Goal: Task Accomplishment & Management: Manage account settings

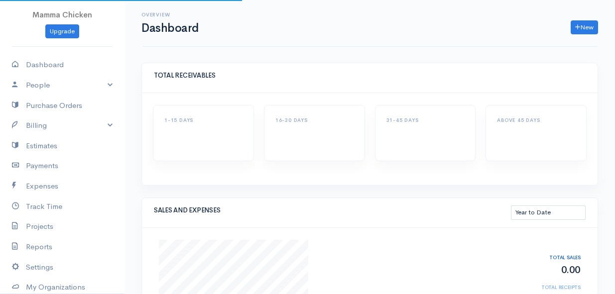
select select "thistoyear"
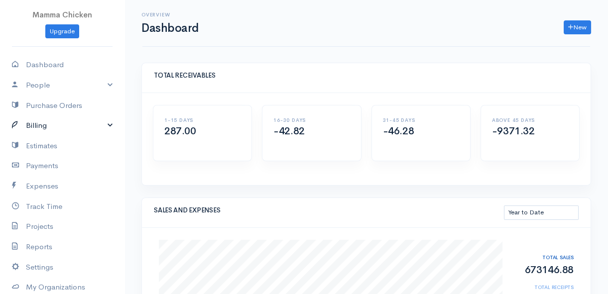
click at [35, 120] on link "Billing" at bounding box center [62, 126] width 124 height 20
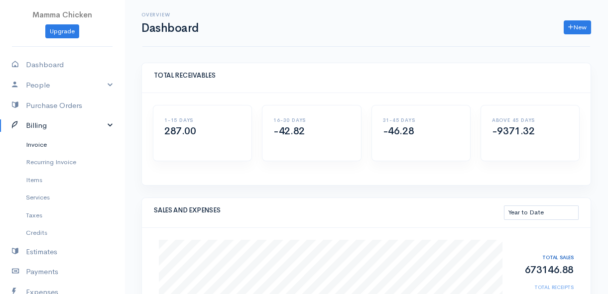
click at [35, 139] on link "Invoice" at bounding box center [62, 145] width 124 height 18
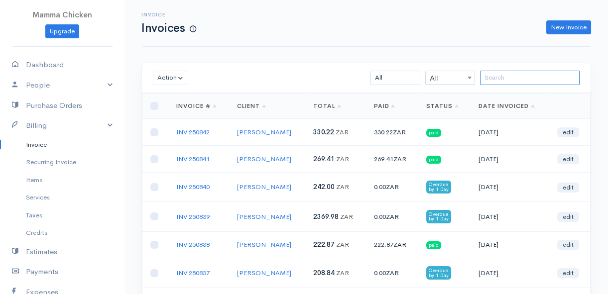
click at [497, 80] on input "search" at bounding box center [530, 78] width 100 height 14
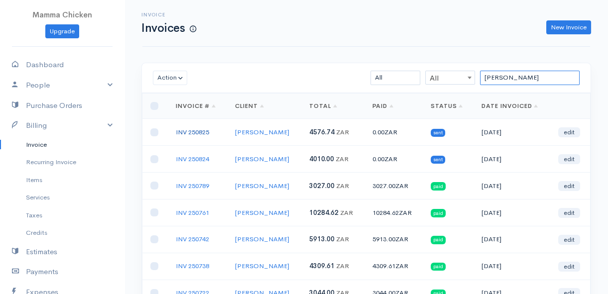
type input "[PERSON_NAME]"
click at [194, 129] on link "INV 250825" at bounding box center [192, 132] width 33 height 8
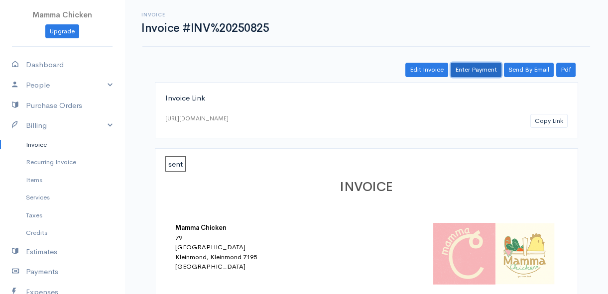
click at [482, 69] on link "Enter Payment" at bounding box center [476, 70] width 51 height 14
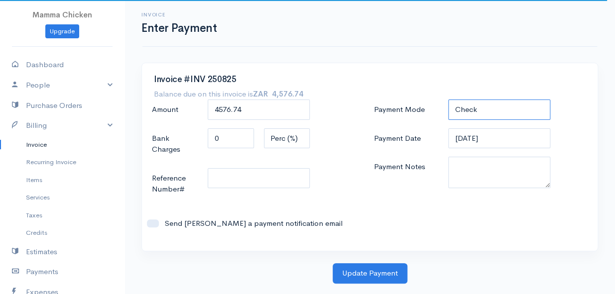
click at [492, 116] on select "Check Bank Transfer Credit Cash Debit ACH VISA MASTERCARD AMEX DISCOVER DINERS …" at bounding box center [499, 110] width 102 height 20
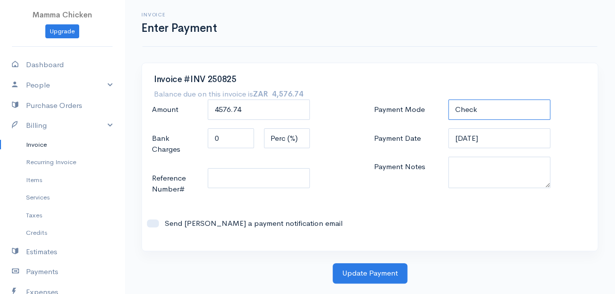
select select "Bank Transfer"
click at [448, 100] on select "Check Bank Transfer Credit Cash Debit ACH VISA MASTERCARD AMEX DISCOVER DINERS …" at bounding box center [499, 110] width 102 height 20
click at [504, 138] on input "[DATE]" at bounding box center [499, 138] width 102 height 20
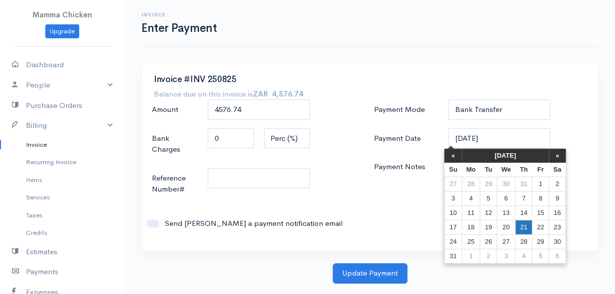
click at [524, 228] on td "21" at bounding box center [523, 227] width 17 height 14
type input "[DATE]"
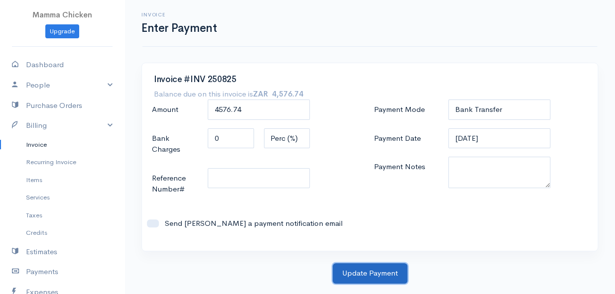
click at [371, 275] on button "Update Payment" at bounding box center [370, 273] width 75 height 20
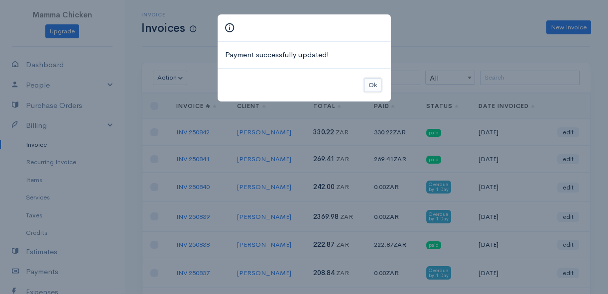
click at [368, 83] on button "Ok" at bounding box center [372, 85] width 17 height 14
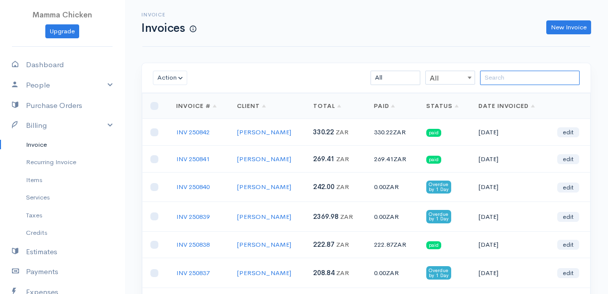
click at [491, 80] on input "search" at bounding box center [530, 78] width 100 height 14
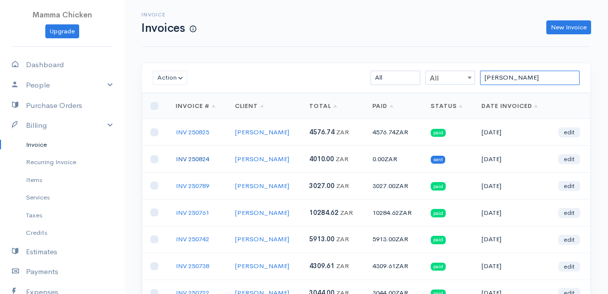
type input "[PERSON_NAME]"
click at [190, 159] on link "INV 250824" at bounding box center [192, 159] width 33 height 8
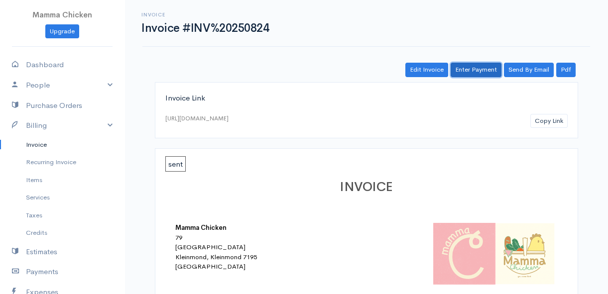
click at [468, 69] on link "Enter Payment" at bounding box center [476, 70] width 51 height 14
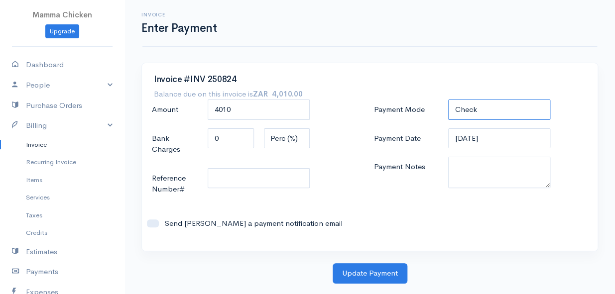
click at [473, 112] on select "Check Bank Transfer Credit Cash Debit ACH VISA MASTERCARD AMEX DISCOVER DINERS …" at bounding box center [499, 110] width 102 height 20
select select "Bank Transfer"
click at [448, 100] on select "Check Bank Transfer Credit Cash Debit ACH VISA MASTERCARD AMEX DISCOVER DINERS …" at bounding box center [499, 110] width 102 height 20
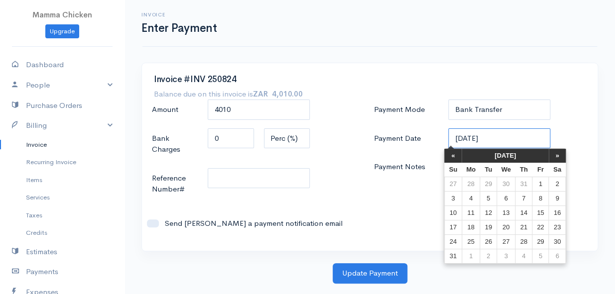
click at [506, 139] on input "[DATE]" at bounding box center [499, 138] width 102 height 20
click at [521, 229] on td "21" at bounding box center [523, 227] width 17 height 14
type input "[DATE]"
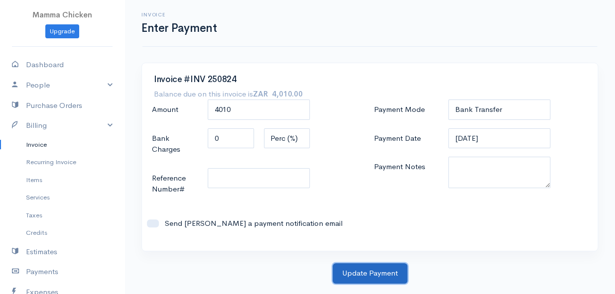
click at [373, 275] on button "Update Payment" at bounding box center [370, 273] width 75 height 20
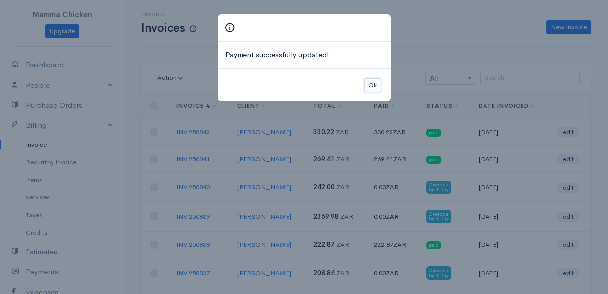
click at [368, 89] on button "Ok" at bounding box center [372, 85] width 17 height 14
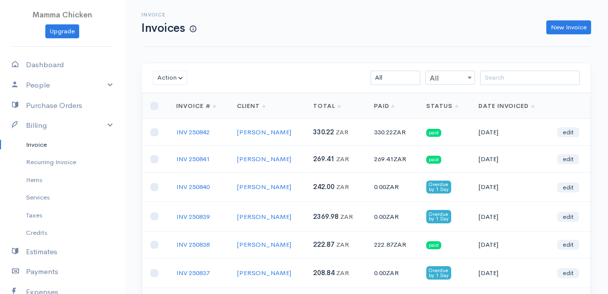
click at [40, 144] on link "Invoice" at bounding box center [62, 145] width 124 height 18
click at [521, 80] on input "search" at bounding box center [530, 78] width 100 height 14
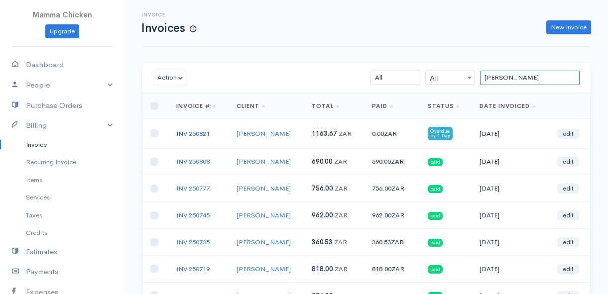
type input "[PERSON_NAME]"
click at [189, 135] on link "INV 250821" at bounding box center [192, 133] width 33 height 8
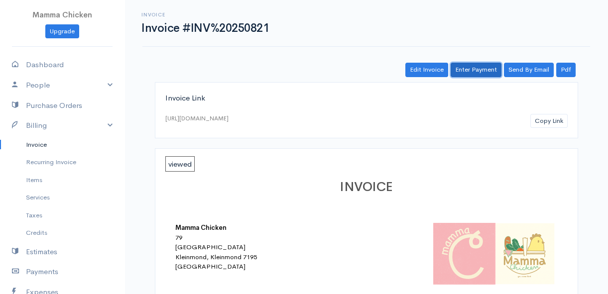
click at [480, 65] on link "Enter Payment" at bounding box center [476, 70] width 51 height 14
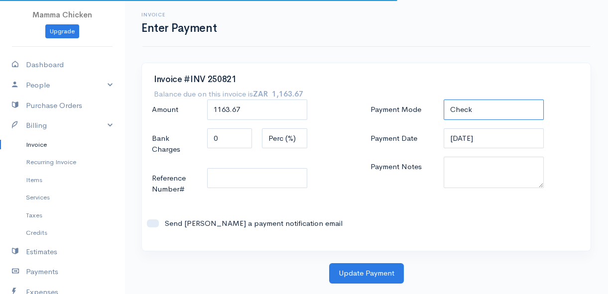
click at [491, 112] on select "Check Bank Transfer Credit Cash Debit ACH VISA MASTERCARD AMEX DISCOVER DINERS …" at bounding box center [494, 110] width 100 height 20
select select "Bank Transfer"
click at [444, 100] on select "Check Bank Transfer Credit Cash Debit ACH VISA MASTERCARD AMEX DISCOVER DINERS …" at bounding box center [494, 110] width 100 height 20
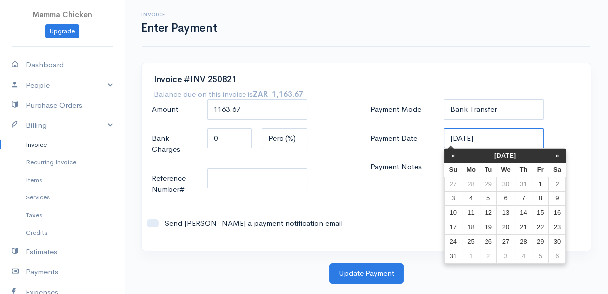
click at [504, 137] on input "[DATE]" at bounding box center [494, 138] width 100 height 20
click at [524, 226] on td "21" at bounding box center [523, 227] width 17 height 14
type input "[DATE]"
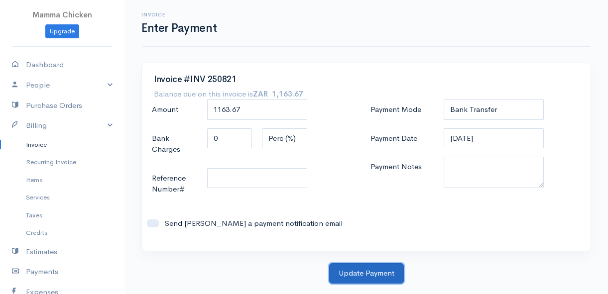
click at [360, 282] on button "Update Payment" at bounding box center [366, 273] width 75 height 20
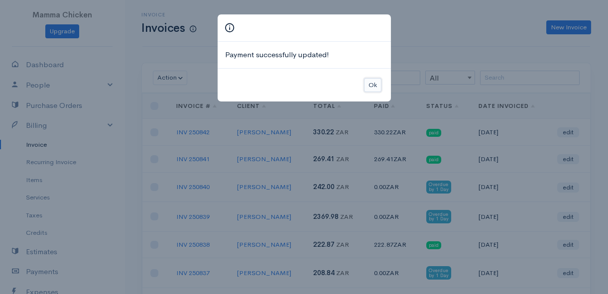
click at [374, 86] on button "Ok" at bounding box center [372, 85] width 17 height 14
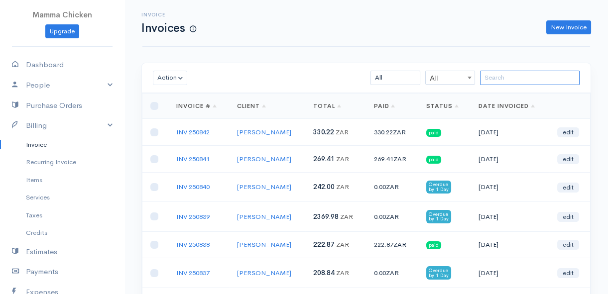
click at [536, 78] on input "search" at bounding box center [530, 78] width 100 height 14
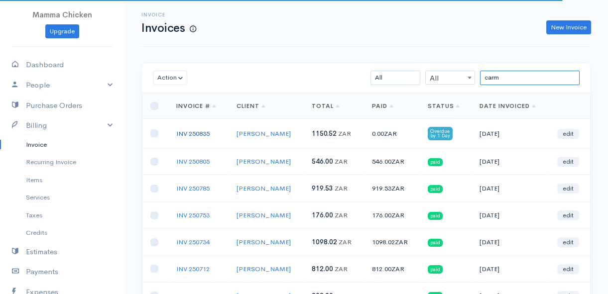
type input "carm"
click at [197, 132] on link "INV 250835" at bounding box center [192, 133] width 33 height 8
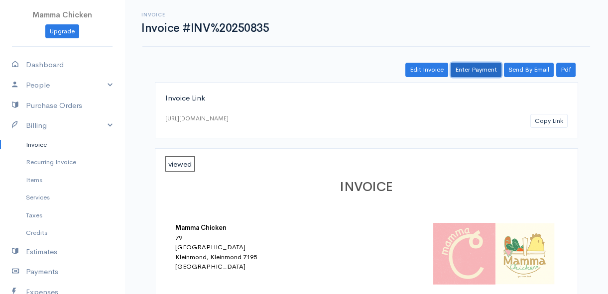
click at [470, 71] on link "Enter Payment" at bounding box center [476, 70] width 51 height 14
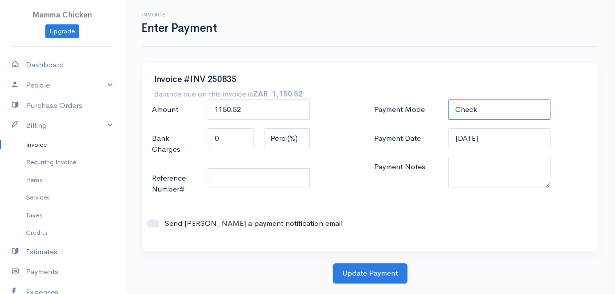
click at [512, 112] on select "Check Bank Transfer Credit Cash Debit ACH VISA MASTERCARD AMEX DISCOVER DINERS …" at bounding box center [499, 110] width 102 height 20
select select "Bank Transfer"
click at [448, 100] on select "Check Bank Transfer Credit Cash Debit ACH VISA MASTERCARD AMEX DISCOVER DINERS …" at bounding box center [499, 110] width 102 height 20
click at [510, 142] on input "[DATE]" at bounding box center [499, 138] width 102 height 20
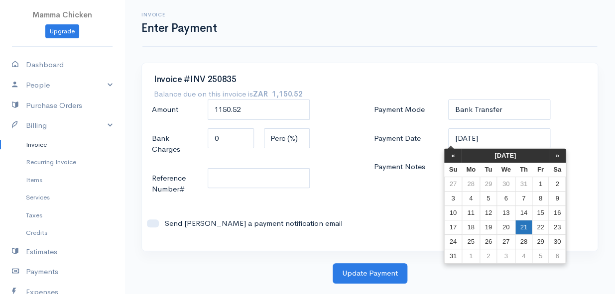
click at [526, 223] on td "21" at bounding box center [523, 227] width 17 height 14
type input "[DATE]"
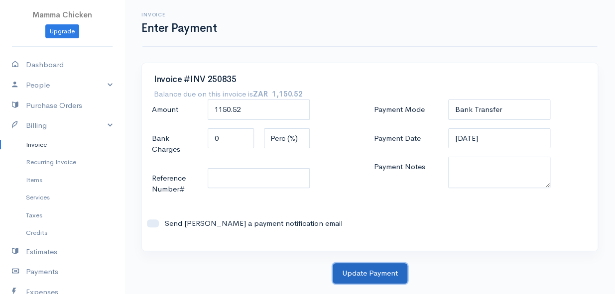
click at [380, 274] on button "Update Payment" at bounding box center [370, 273] width 75 height 20
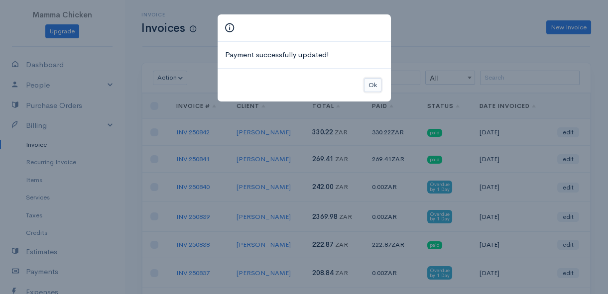
click at [376, 80] on button "Ok" at bounding box center [372, 85] width 17 height 14
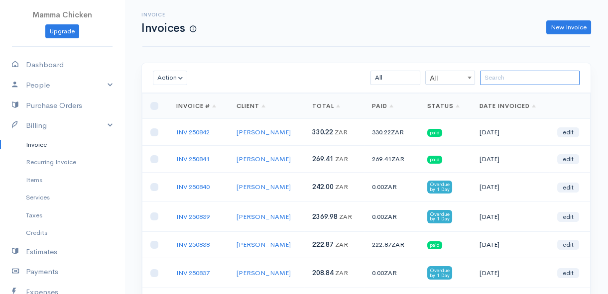
click at [486, 79] on input "search" at bounding box center [530, 78] width 100 height 14
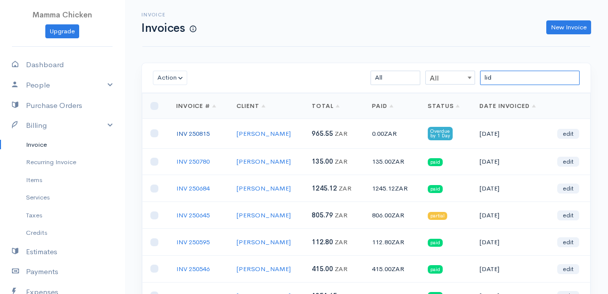
type input "lid"
click at [201, 131] on link "INV 250815" at bounding box center [192, 133] width 33 height 8
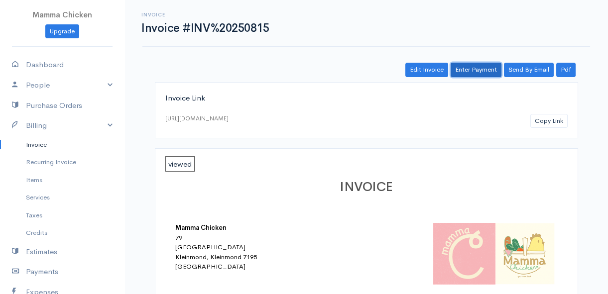
click at [484, 69] on link "Enter Payment" at bounding box center [476, 70] width 51 height 14
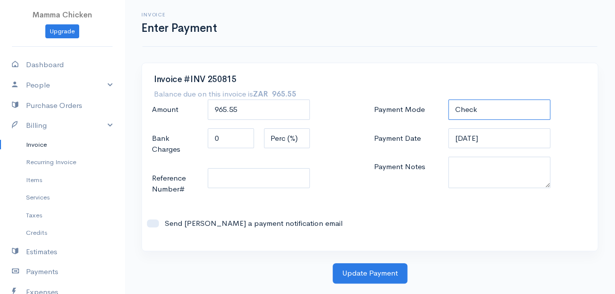
click at [478, 107] on select "Check Bank Transfer Credit Cash Debit ACH VISA MASTERCARD AMEX DISCOVER DINERS …" at bounding box center [499, 110] width 102 height 20
select select "Bank Transfer"
click at [448, 100] on select "Check Bank Transfer Credit Cash Debit ACH VISA MASTERCARD AMEX DISCOVER DINERS …" at bounding box center [499, 110] width 102 height 20
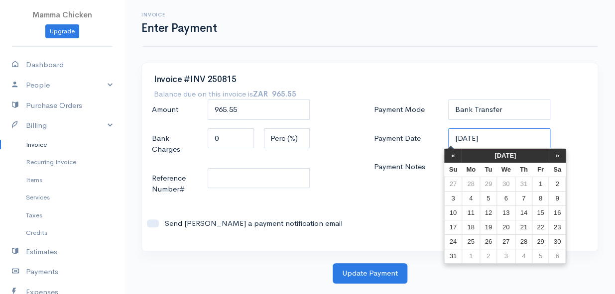
click at [508, 136] on input "[DATE]" at bounding box center [499, 138] width 102 height 20
click at [522, 226] on td "21" at bounding box center [523, 227] width 17 height 14
type input "[DATE]"
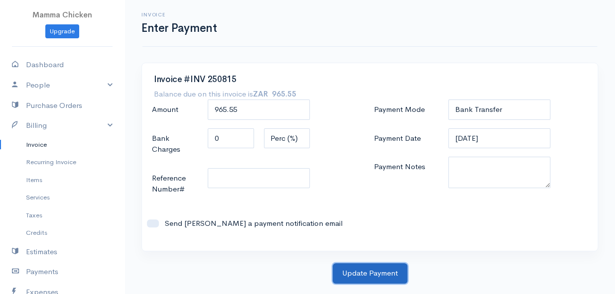
click at [372, 275] on button "Update Payment" at bounding box center [370, 273] width 75 height 20
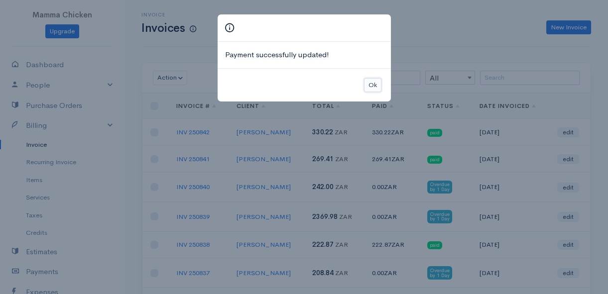
click at [375, 85] on button "Ok" at bounding box center [372, 85] width 17 height 14
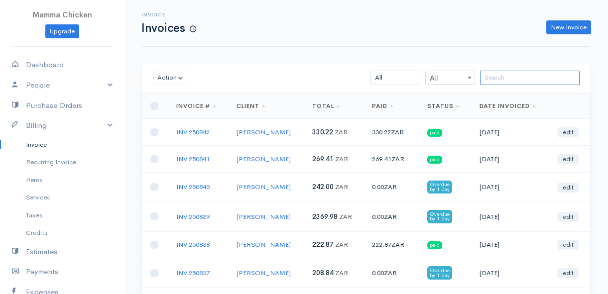
click at [510, 81] on input "search" at bounding box center [530, 78] width 100 height 14
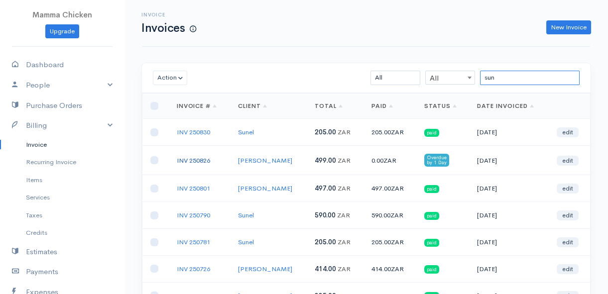
type input "sun"
click at [188, 159] on link "INV 250826" at bounding box center [193, 160] width 33 height 8
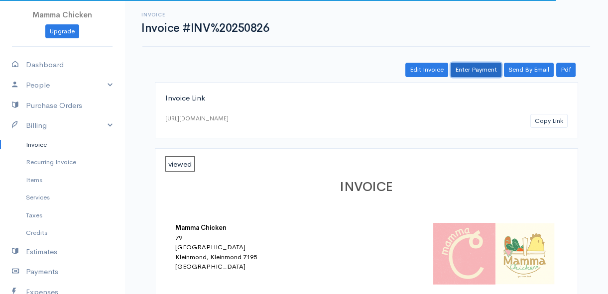
click at [469, 75] on link "Enter Payment" at bounding box center [476, 70] width 51 height 14
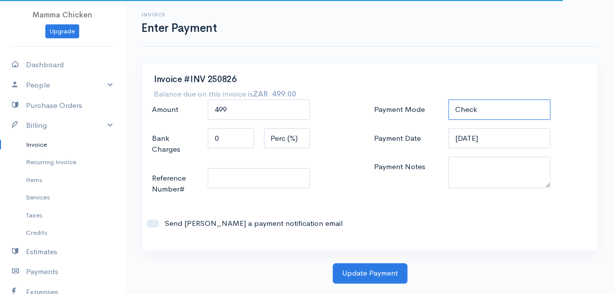
click at [485, 106] on select "Check Bank Transfer Credit Cash Debit ACH VISA MASTERCARD AMEX DISCOVER DINERS …" at bounding box center [499, 110] width 102 height 20
select select "Bank Transfer"
click at [448, 100] on select "Check Bank Transfer Credit Cash Debit ACH VISA MASTERCARD AMEX DISCOVER DINERS …" at bounding box center [499, 110] width 102 height 20
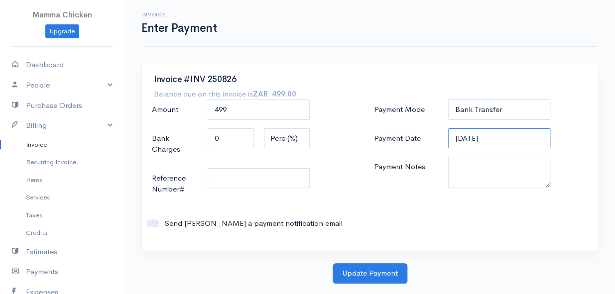
click at [499, 142] on input "[DATE]" at bounding box center [499, 138] width 102 height 20
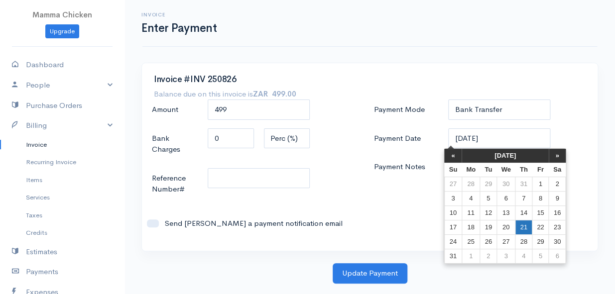
click at [518, 228] on td "21" at bounding box center [523, 227] width 17 height 14
type input "[DATE]"
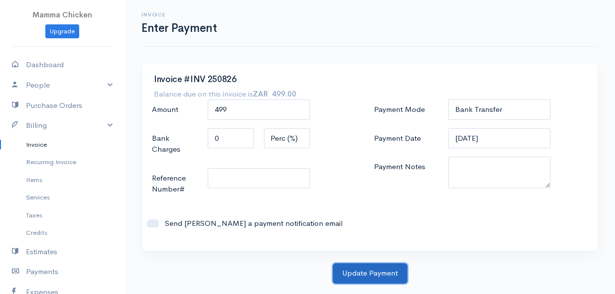
click at [351, 275] on button "Update Payment" at bounding box center [370, 273] width 75 height 20
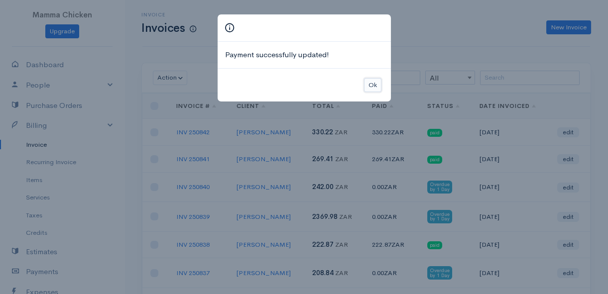
click at [375, 88] on button "Ok" at bounding box center [372, 85] width 17 height 14
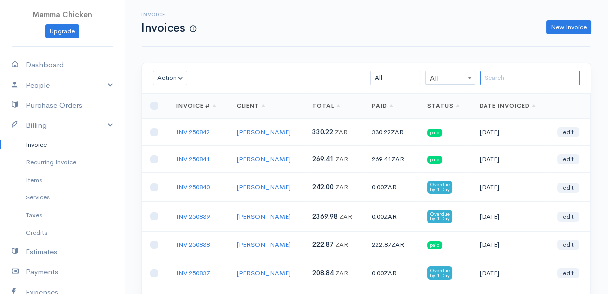
click at [491, 81] on input "search" at bounding box center [530, 78] width 100 height 14
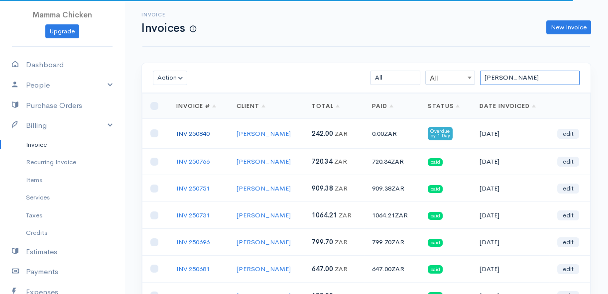
type input "[PERSON_NAME]"
click at [193, 131] on link "INV 250840" at bounding box center [192, 133] width 33 height 8
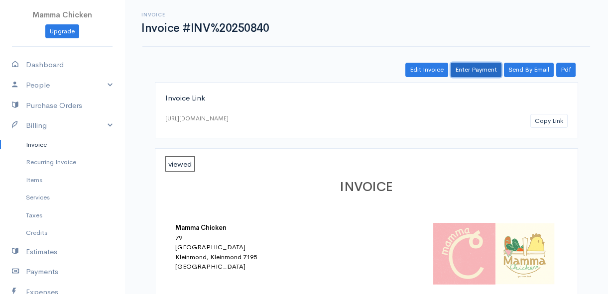
click at [473, 70] on link "Enter Payment" at bounding box center [476, 70] width 51 height 14
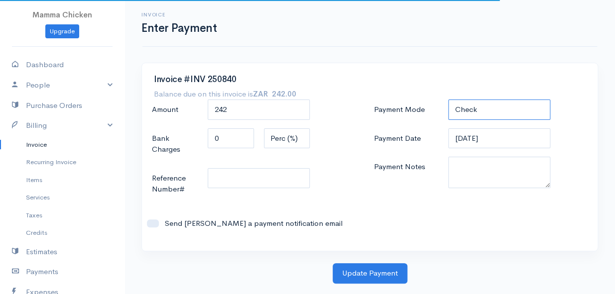
click at [466, 109] on select "Check Bank Transfer Credit Cash Debit ACH VISA MASTERCARD AMEX DISCOVER DINERS …" at bounding box center [499, 110] width 102 height 20
select select "Bank Transfer"
click at [448, 100] on select "Check Bank Transfer Credit Cash Debit ACH VISA MASTERCARD AMEX DISCOVER DINERS …" at bounding box center [499, 110] width 102 height 20
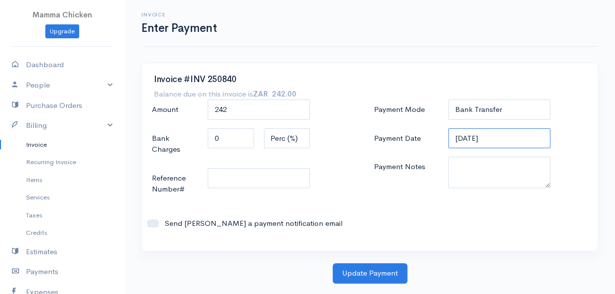
click at [519, 138] on input "[DATE]" at bounding box center [499, 138] width 102 height 20
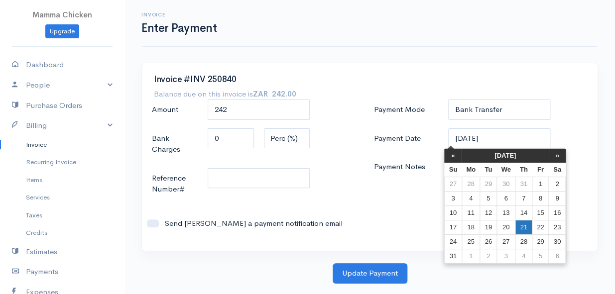
click at [529, 226] on td "21" at bounding box center [523, 227] width 17 height 14
type input "[DATE]"
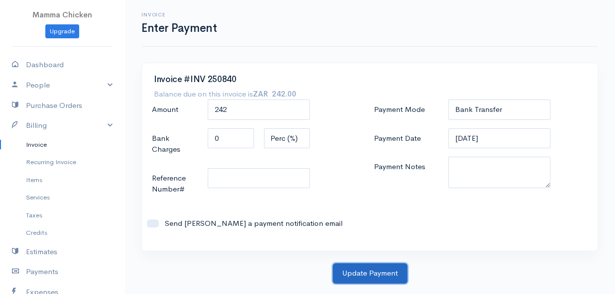
click at [366, 276] on button "Update Payment" at bounding box center [370, 273] width 75 height 20
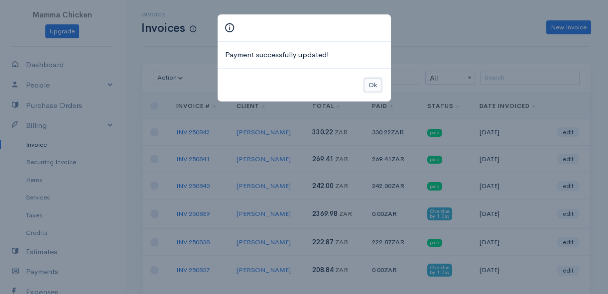
click at [371, 83] on button "Ok" at bounding box center [372, 85] width 17 height 14
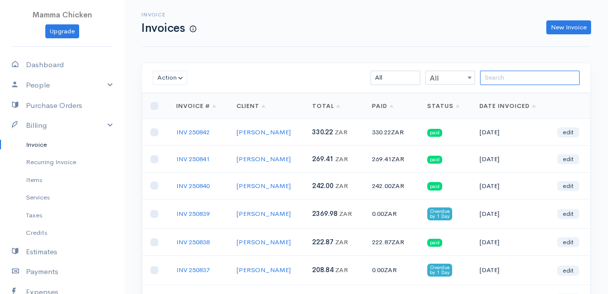
click at [520, 82] on input "search" at bounding box center [530, 78] width 100 height 14
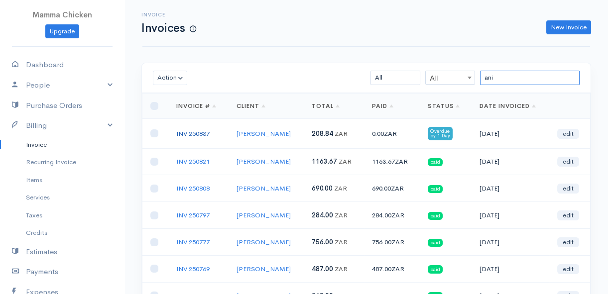
type input "ani"
click at [189, 133] on link "INV 250837" at bounding box center [192, 133] width 33 height 8
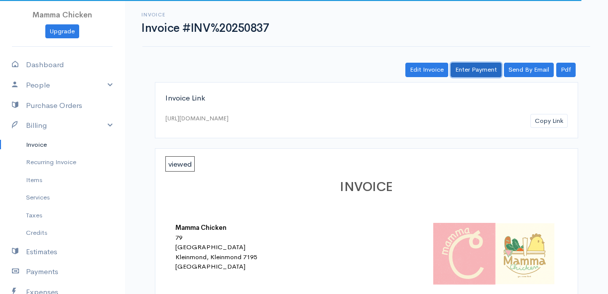
click at [472, 73] on link "Enter Payment" at bounding box center [476, 70] width 51 height 14
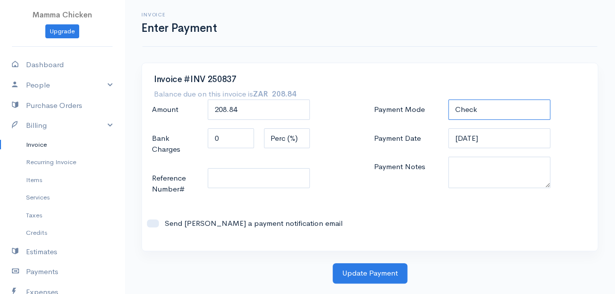
click at [500, 105] on select "Check Bank Transfer Credit Cash Debit ACH VISA MASTERCARD AMEX DISCOVER DINERS …" at bounding box center [499, 110] width 102 height 20
select select "Bank Transfer"
click at [448, 100] on select "Check Bank Transfer Credit Cash Debit ACH VISA MASTERCARD AMEX DISCOVER DINERS …" at bounding box center [499, 110] width 102 height 20
click at [504, 146] on input "[DATE]" at bounding box center [499, 138] width 102 height 20
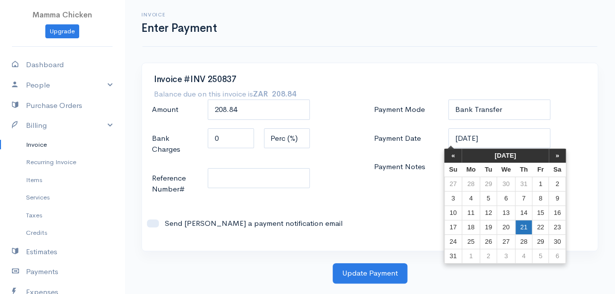
click at [523, 226] on td "21" at bounding box center [523, 227] width 17 height 14
type input "[DATE]"
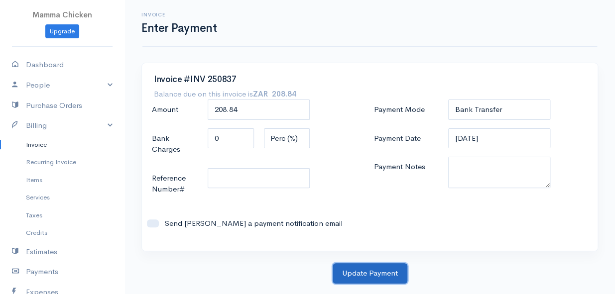
click at [362, 270] on button "Update Payment" at bounding box center [370, 273] width 75 height 20
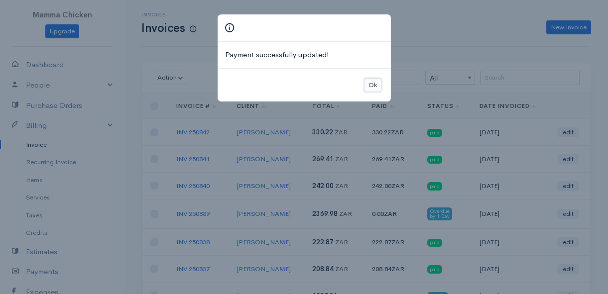
click at [376, 85] on button "Ok" at bounding box center [372, 85] width 17 height 14
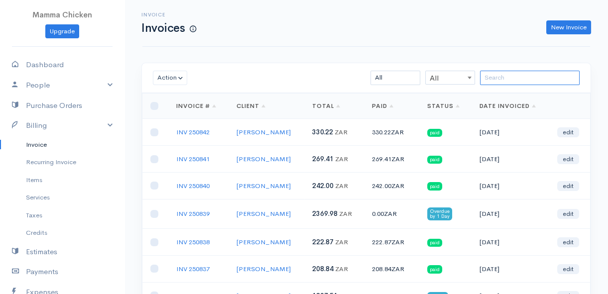
click at [498, 80] on input "search" at bounding box center [530, 78] width 100 height 14
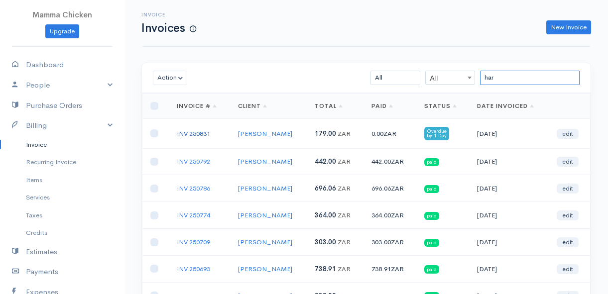
type input "har"
click at [193, 130] on link "INV 250831" at bounding box center [193, 133] width 33 height 8
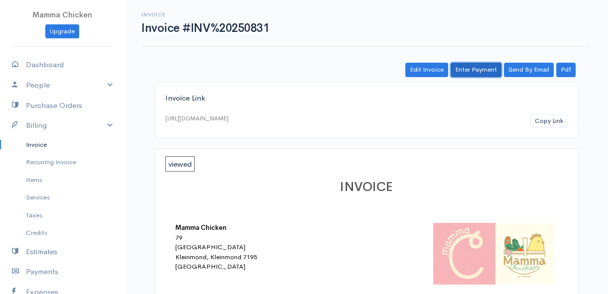
click at [478, 68] on link "Enter Payment" at bounding box center [476, 70] width 51 height 14
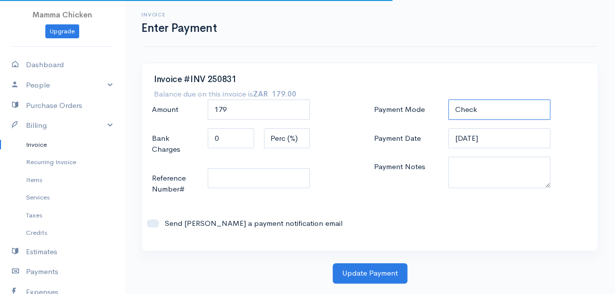
click at [489, 109] on select "Check Bank Transfer Credit Cash Debit ACH VISA MASTERCARD AMEX DISCOVER DINERS …" at bounding box center [499, 110] width 102 height 20
select select "Bank Transfer"
click at [448, 100] on select "Check Bank Transfer Credit Cash Debit ACH VISA MASTERCARD AMEX DISCOVER DINERS …" at bounding box center [499, 110] width 102 height 20
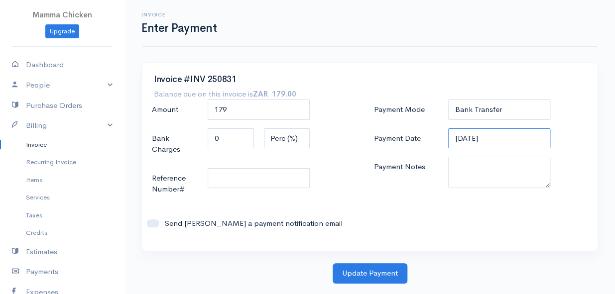
click at [502, 138] on input "[DATE]" at bounding box center [499, 138] width 102 height 20
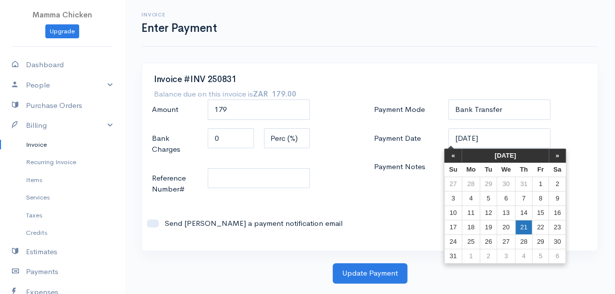
click at [523, 224] on td "21" at bounding box center [523, 227] width 17 height 14
type input "[DATE]"
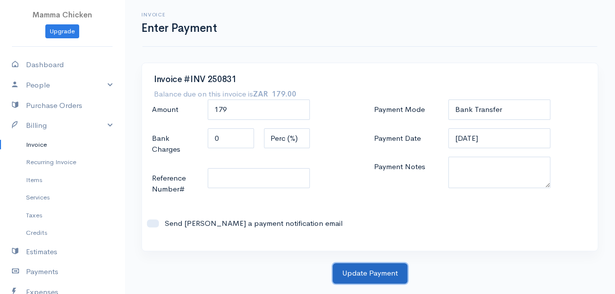
click at [364, 274] on button "Update Payment" at bounding box center [370, 273] width 75 height 20
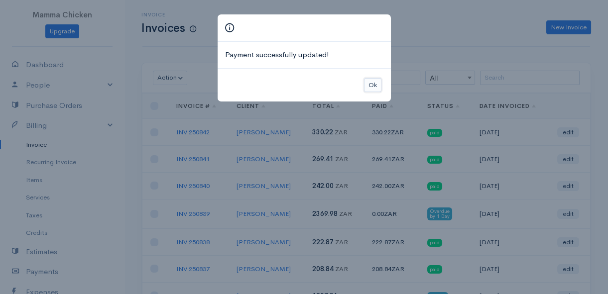
click at [375, 85] on button "Ok" at bounding box center [372, 85] width 17 height 14
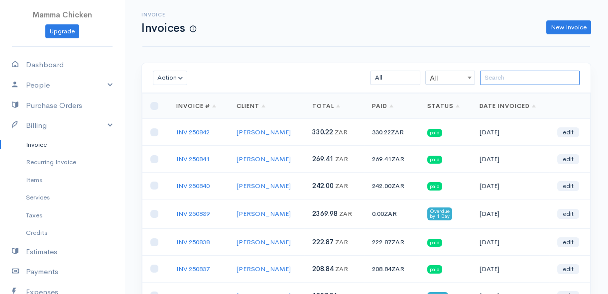
click at [529, 81] on input "search" at bounding box center [530, 78] width 100 height 14
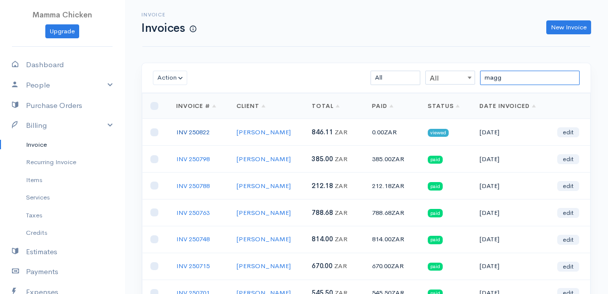
type input "magg"
click at [194, 130] on link "INV 250822" at bounding box center [192, 132] width 33 height 8
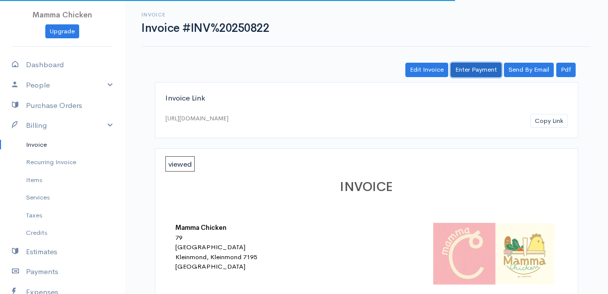
click at [478, 71] on link "Enter Payment" at bounding box center [476, 70] width 51 height 14
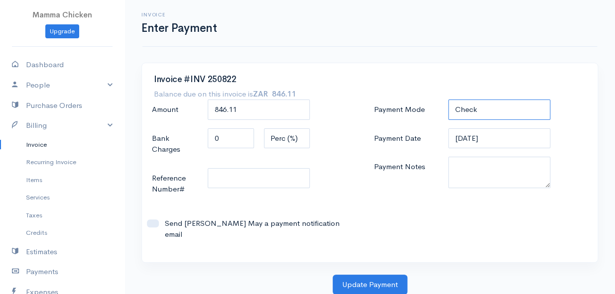
click at [479, 113] on select "Check Bank Transfer Credit Cash Debit ACH VISA MASTERCARD AMEX DISCOVER DINERS …" at bounding box center [499, 110] width 102 height 20
select select "Bank Transfer"
click at [448, 100] on select "Check Bank Transfer Credit Cash Debit ACH VISA MASTERCARD AMEX DISCOVER DINERS …" at bounding box center [499, 110] width 102 height 20
click at [502, 138] on input "[DATE]" at bounding box center [499, 138] width 102 height 20
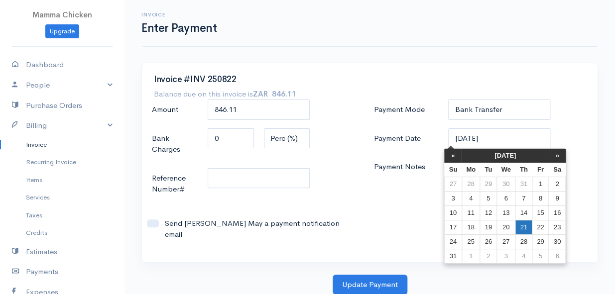
click at [524, 226] on td "21" at bounding box center [523, 227] width 17 height 14
type input "[DATE]"
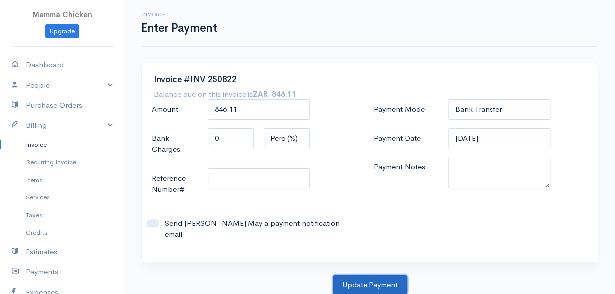
click at [361, 275] on button "Update Payment" at bounding box center [370, 285] width 75 height 20
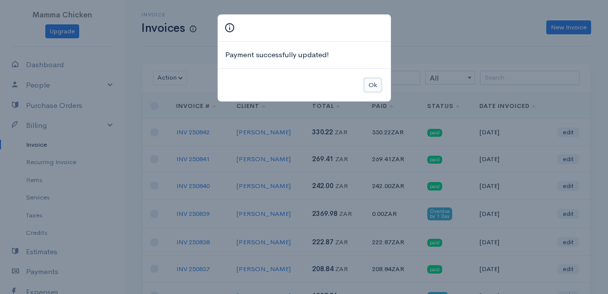
click at [376, 85] on button "Ok" at bounding box center [372, 85] width 17 height 14
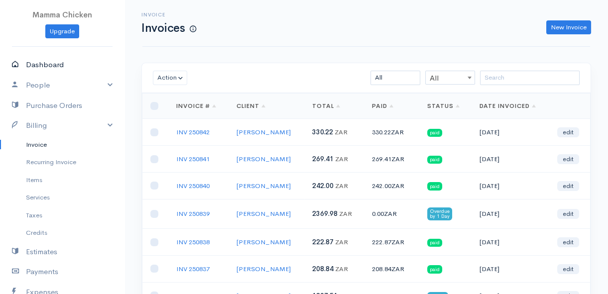
click at [42, 65] on link "Dashboard" at bounding box center [62, 65] width 124 height 20
select select "thistoyear"
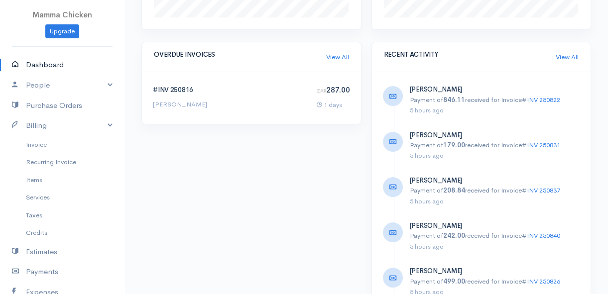
scroll to position [543, 0]
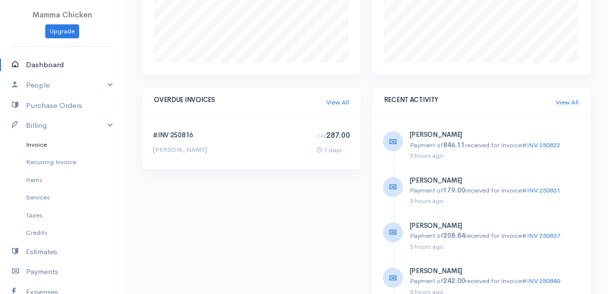
click at [46, 144] on link "Invoice" at bounding box center [62, 145] width 124 height 18
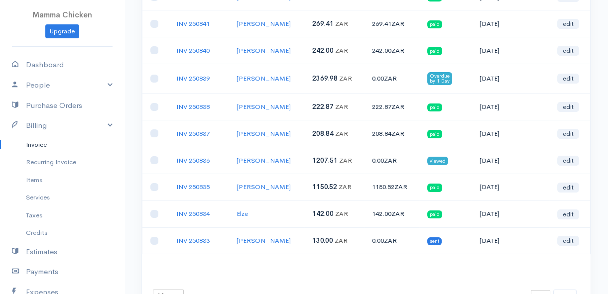
scroll to position [181, 0]
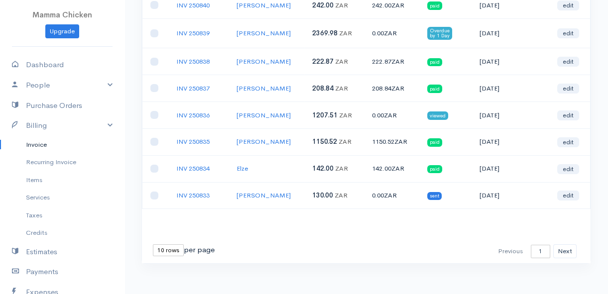
click at [173, 244] on select "10 rows 25 rows 50 rows" at bounding box center [168, 250] width 31 height 12
select select "50"
click at [153, 244] on select "10 rows 25 rows 50 rows" at bounding box center [168, 250] width 31 height 12
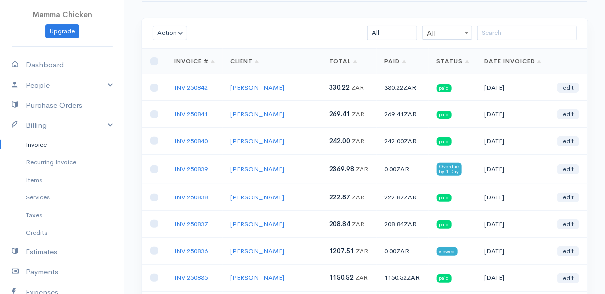
scroll to position [0, 0]
